Goal: Transaction & Acquisition: Book appointment/travel/reservation

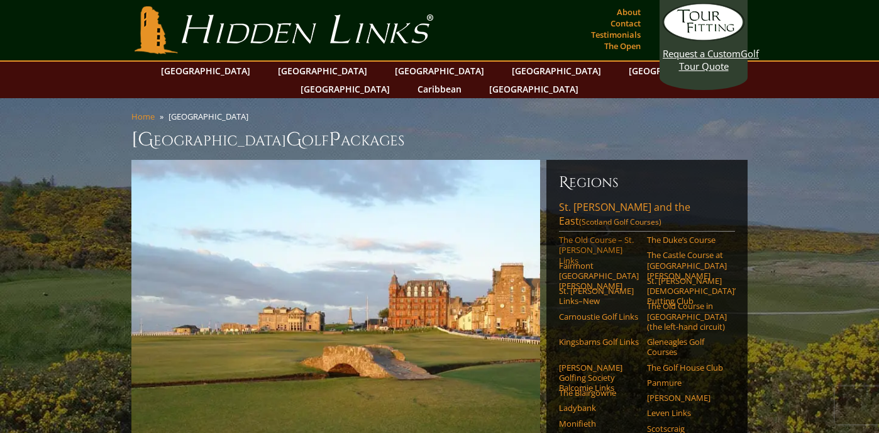
click at [581, 235] on link "The Old Course – St. [PERSON_NAME] Links" at bounding box center [599, 250] width 80 height 31
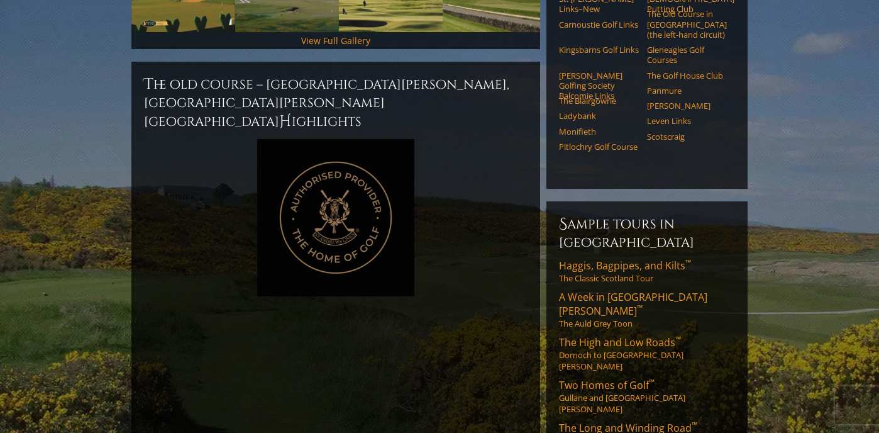
scroll to position [554, 0]
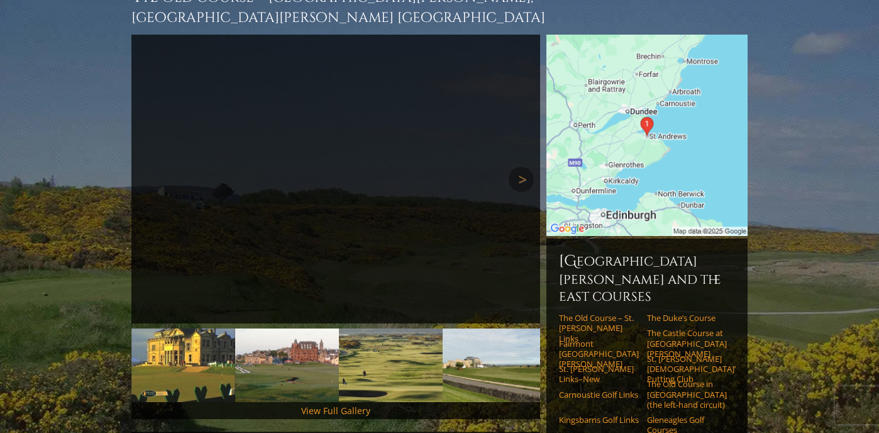
click at [413, 328] on img at bounding box center [391, 365] width 104 height 74
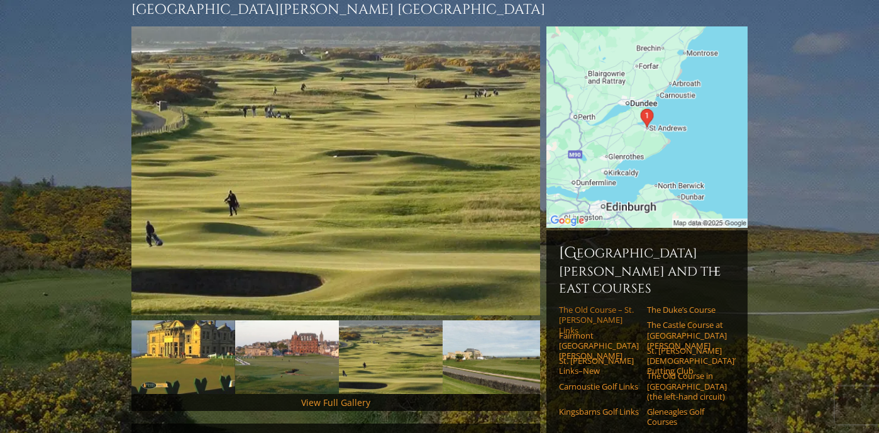
click at [584, 304] on link "The Old Course – St. [PERSON_NAME] Links" at bounding box center [599, 319] width 80 height 31
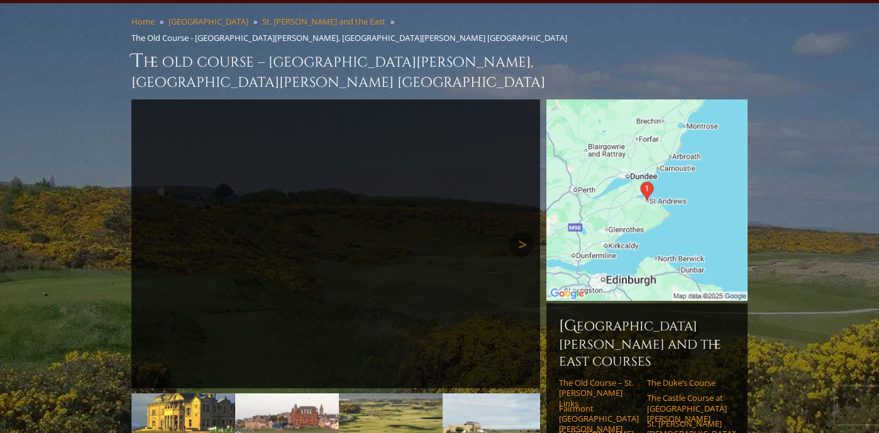
scroll to position [94, 0]
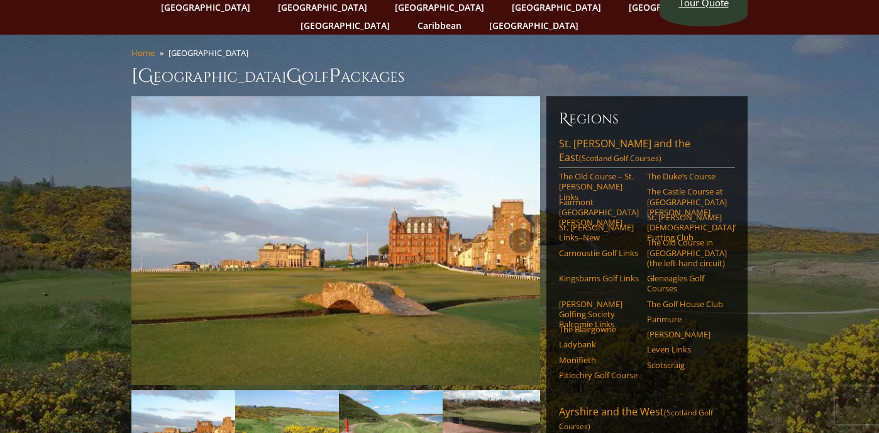
scroll to position [72, 0]
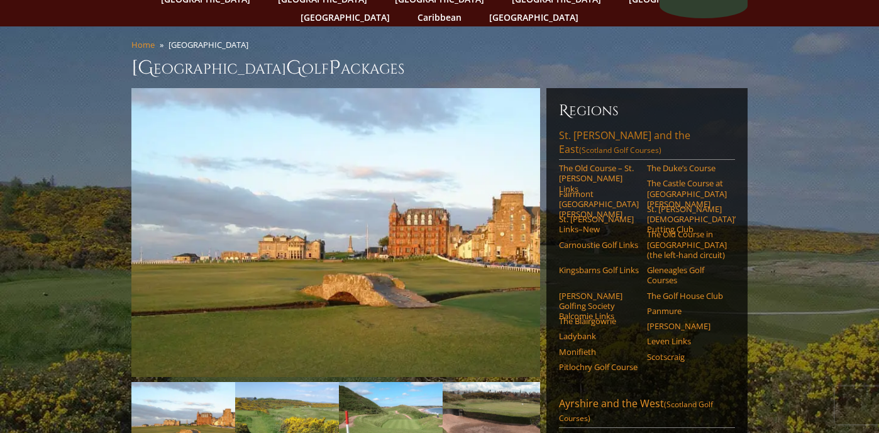
click at [640, 128] on link "[GEOGRAPHIC_DATA][PERSON_NAME] and the East (Scotland Golf Courses)" at bounding box center [647, 143] width 176 height 31
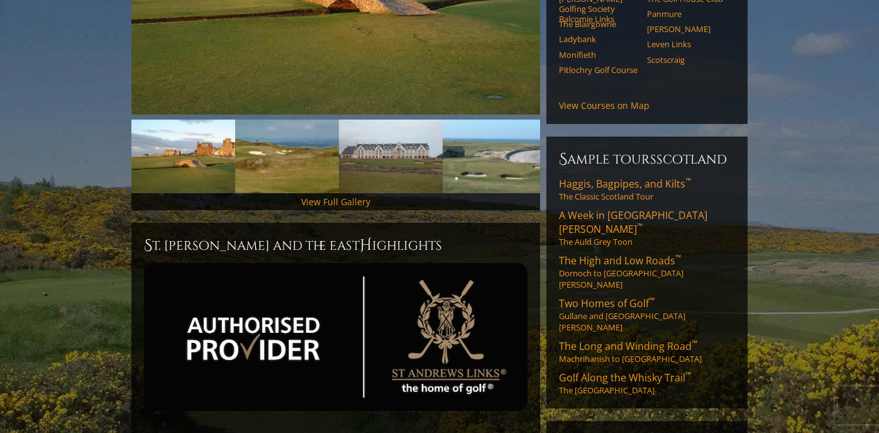
scroll to position [335, 0]
click at [614, 208] on span "A Week in [GEOGRAPHIC_DATA][PERSON_NAME] ™" at bounding box center [633, 222] width 148 height 28
